Goal: Transaction & Acquisition: Download file/media

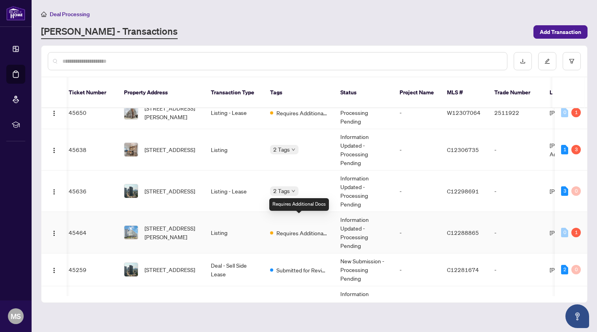
scroll to position [182, 4]
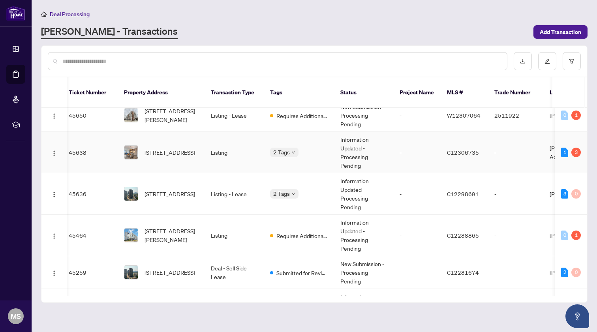
click at [335, 148] on td "Information Updated - Processing Pending" at bounding box center [363, 152] width 59 height 41
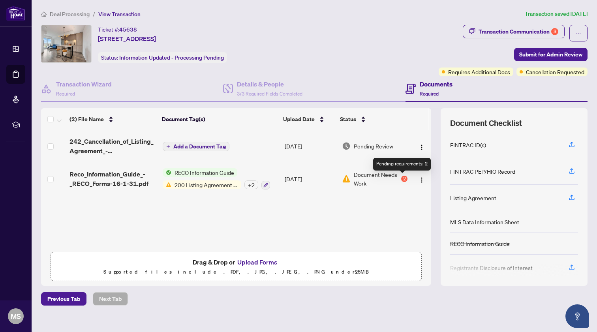
click at [403, 178] on div "2" at bounding box center [404, 179] width 6 height 6
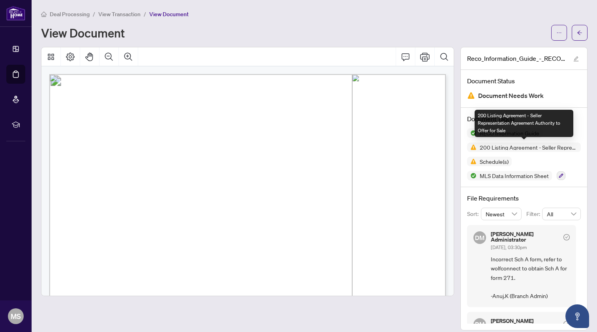
click at [498, 149] on span "200 Listing Agreement - Seller Representation Agreement Authority to Offer for …" at bounding box center [529, 148] width 104 height 6
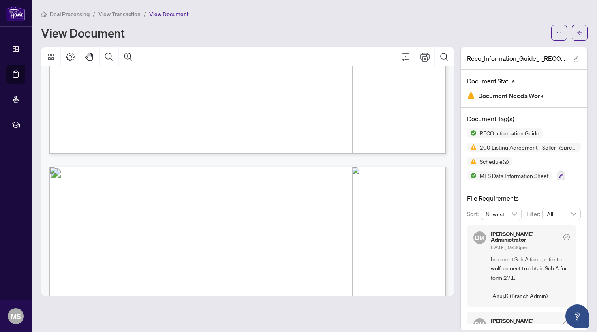
scroll to position [6834, 0]
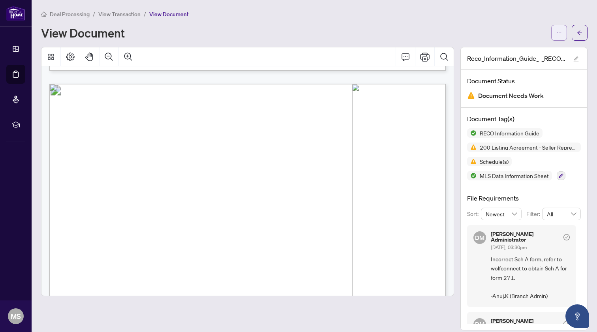
click at [561, 32] on icon "ellipsis" at bounding box center [560, 33] width 6 height 6
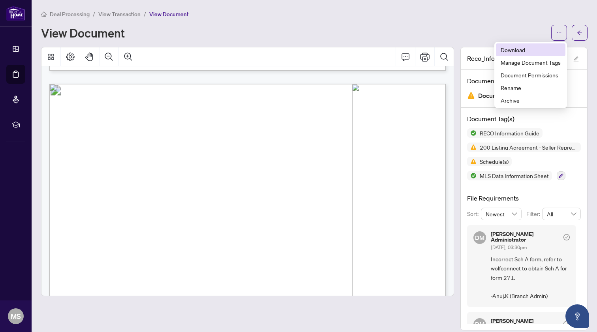
click at [540, 48] on span "Download" at bounding box center [531, 49] width 60 height 9
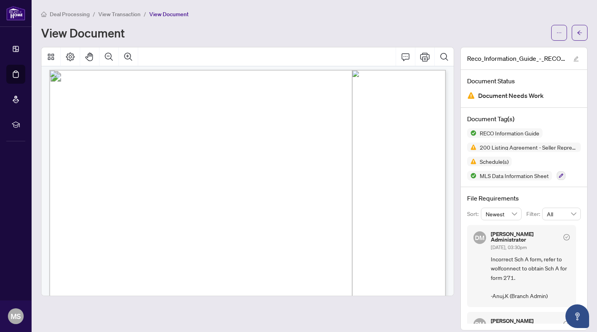
scroll to position [6848, 0]
